Goal: Transaction & Acquisition: Book appointment/travel/reservation

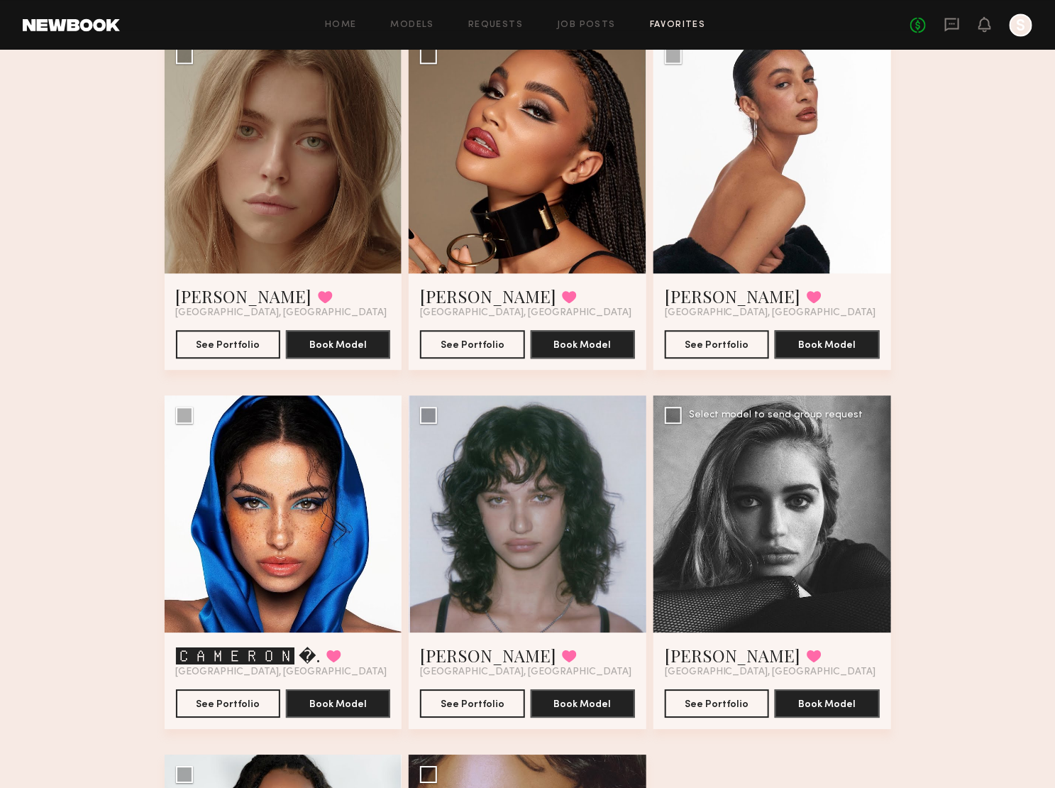
scroll to position [947, 0]
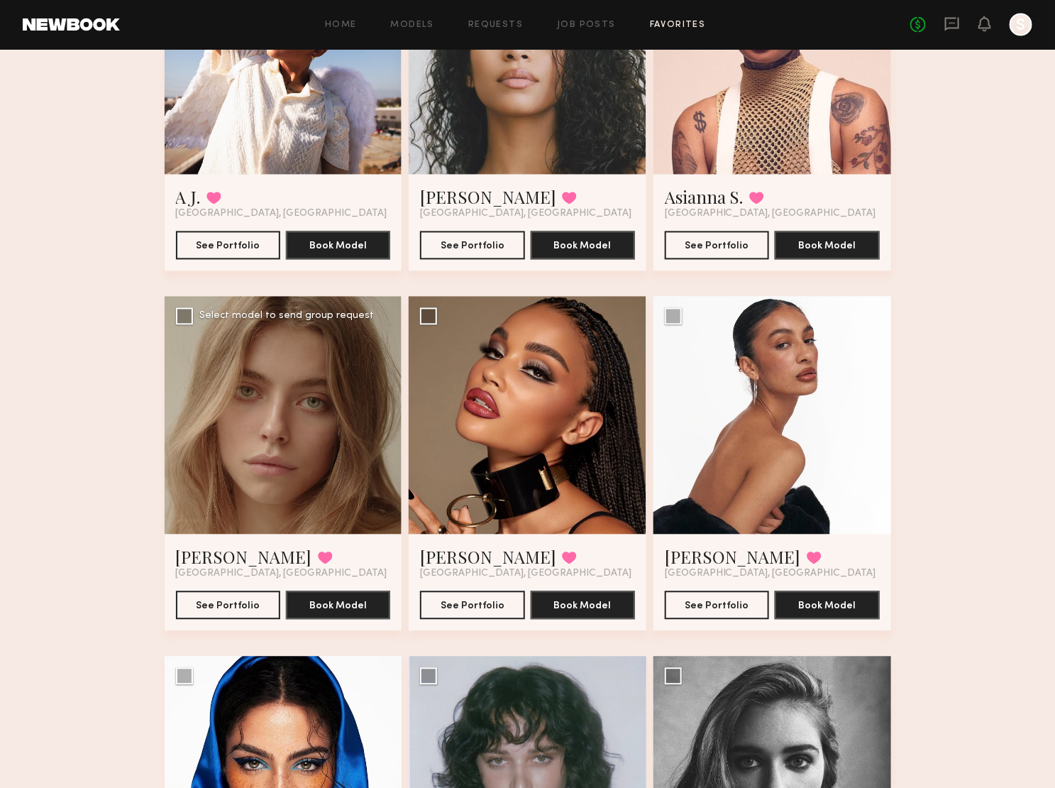
click at [253, 397] on div at bounding box center [284, 416] width 238 height 238
click at [367, 394] on div at bounding box center [284, 416] width 238 height 238
click at [366, 394] on div at bounding box center [284, 416] width 238 height 238
click at [214, 601] on button "See Portfolio" at bounding box center [228, 604] width 104 height 28
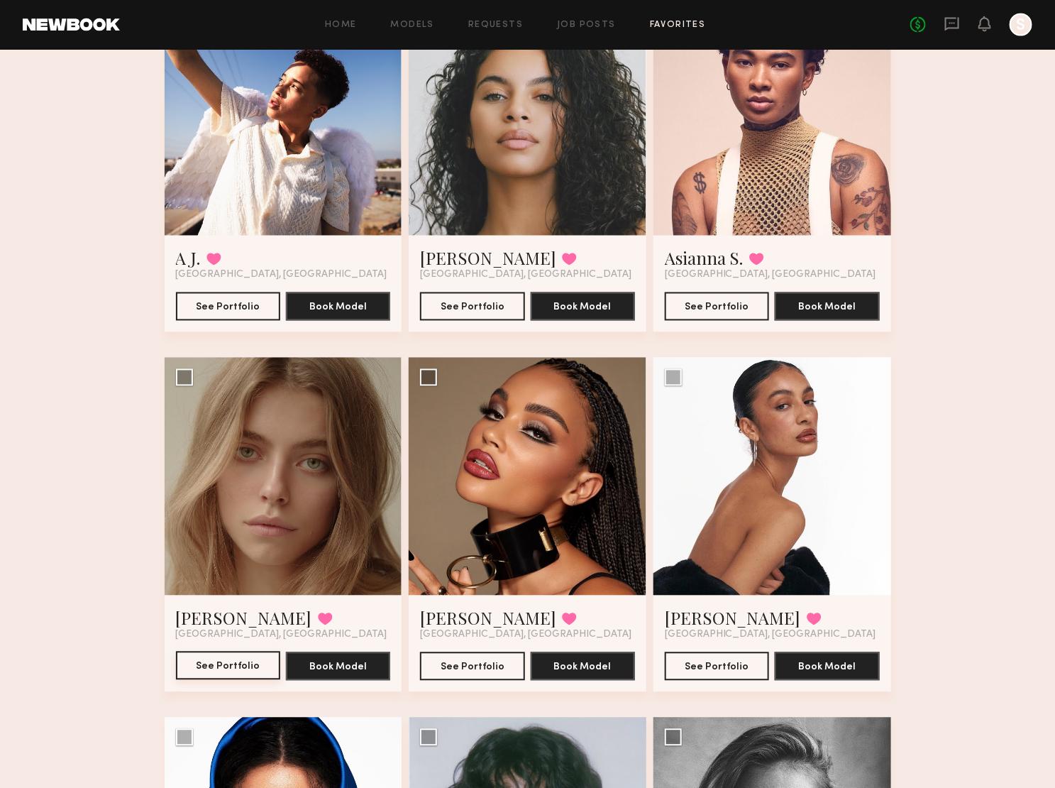
scroll to position [854, 0]
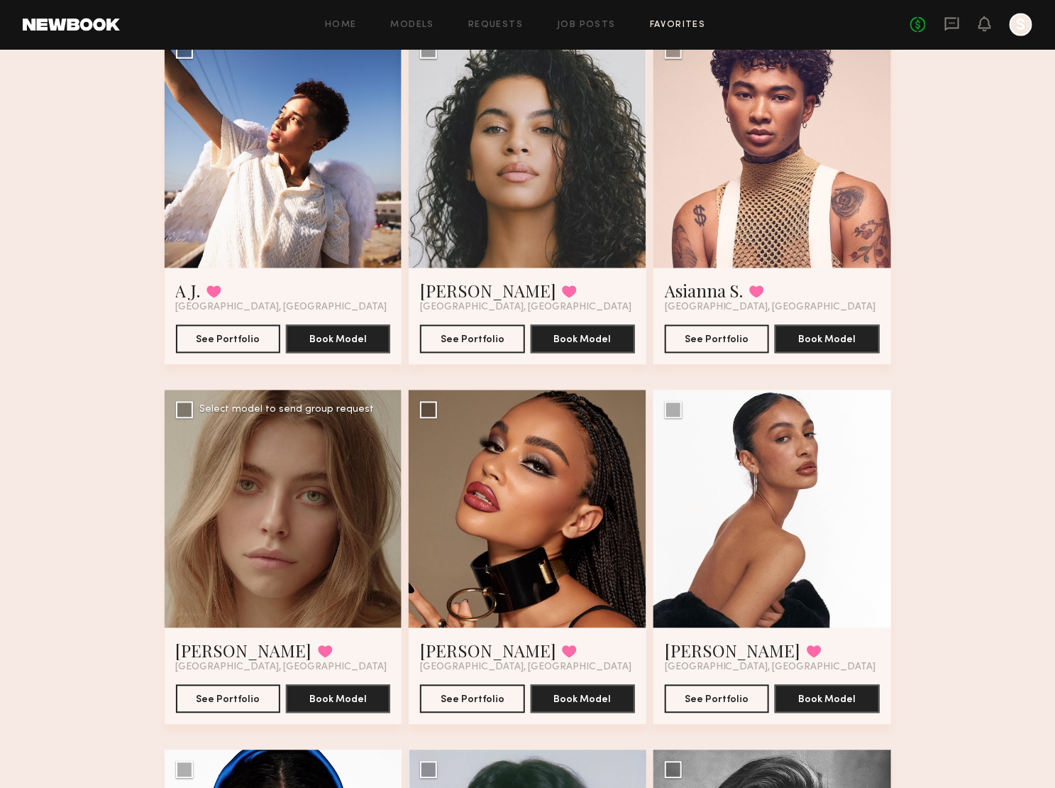
click at [324, 531] on div at bounding box center [284, 509] width 238 height 238
click at [303, 536] on div at bounding box center [284, 509] width 238 height 238
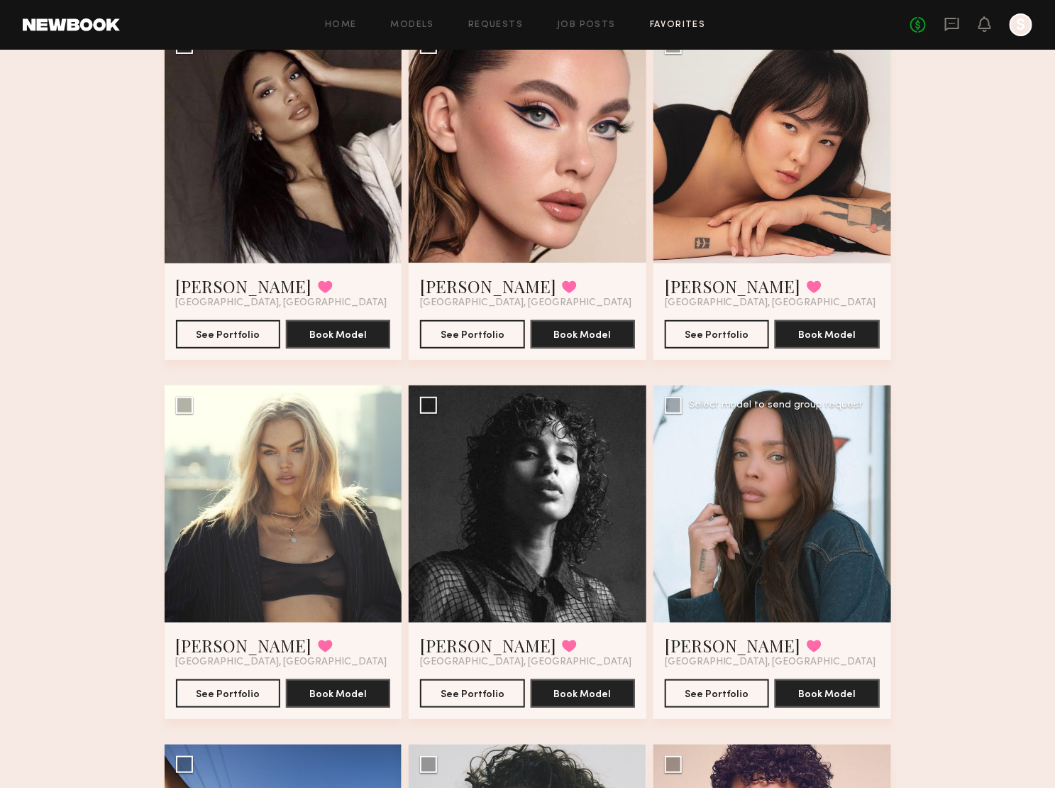
scroll to position [0, 0]
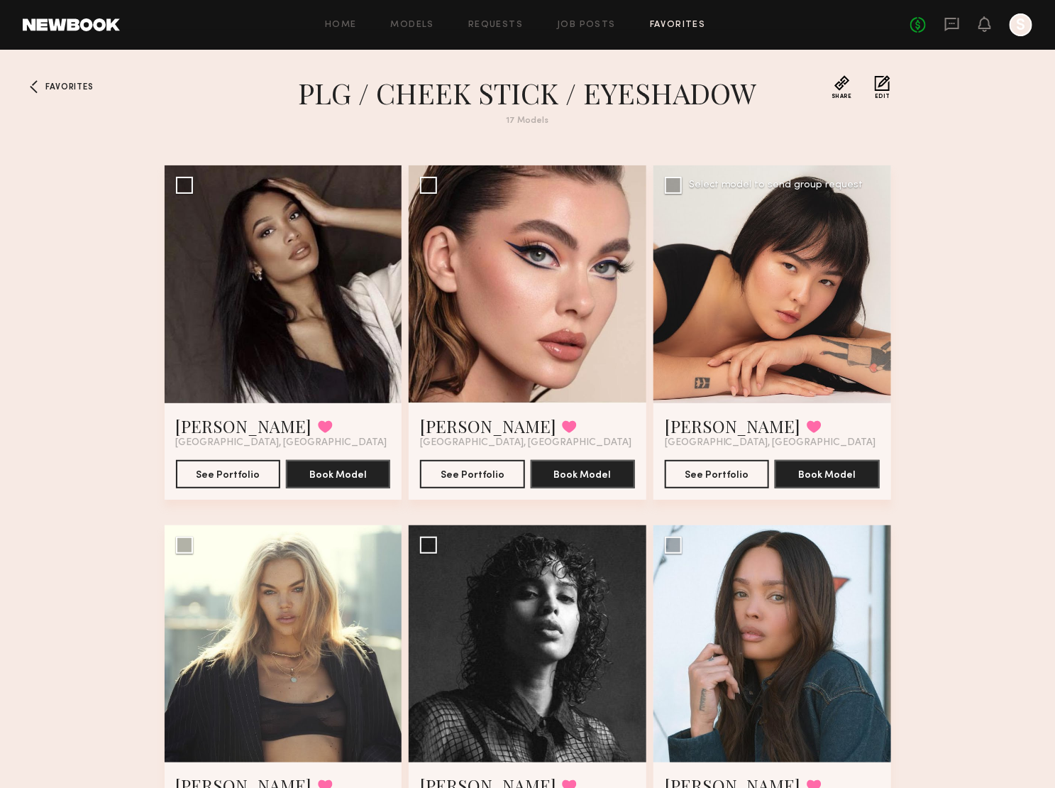
click at [817, 324] on div at bounding box center [773, 284] width 238 height 238
